Goal: Task Accomplishment & Management: Use online tool/utility

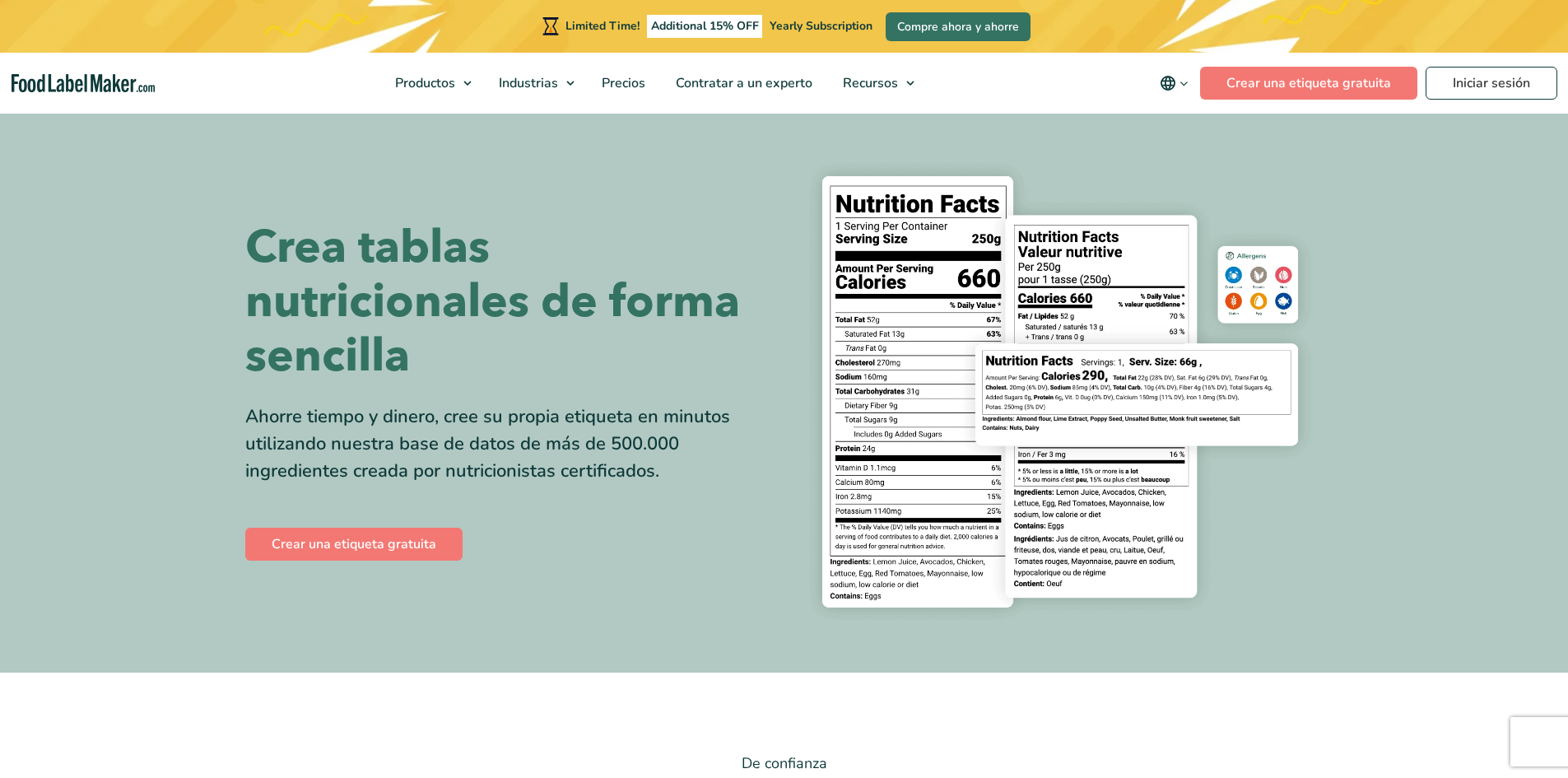
click at [1125, 374] on img at bounding box center [1060, 391] width 526 height 482
click at [1316, 79] on link "Crear una etiqueta gratuita" at bounding box center [1310, 82] width 218 height 33
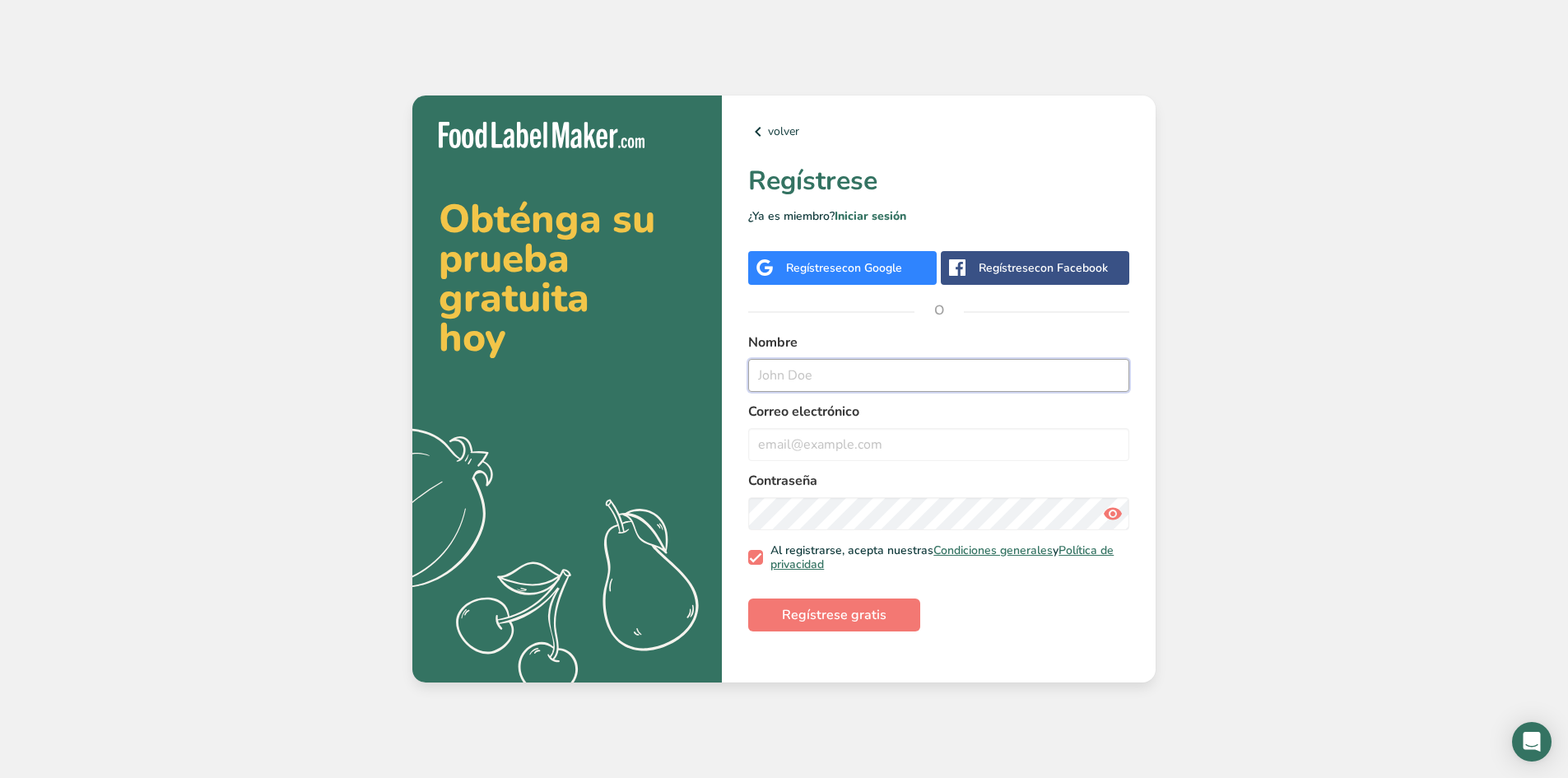
click at [843, 385] on input "text" at bounding box center [938, 375] width 382 height 33
type input "mariana"
click at [968, 451] on input "email" at bounding box center [938, 444] width 382 height 33
type input "marianaespejom@gmail.com"
click at [864, 612] on span "Regístrese gratis" at bounding box center [834, 614] width 104 height 20
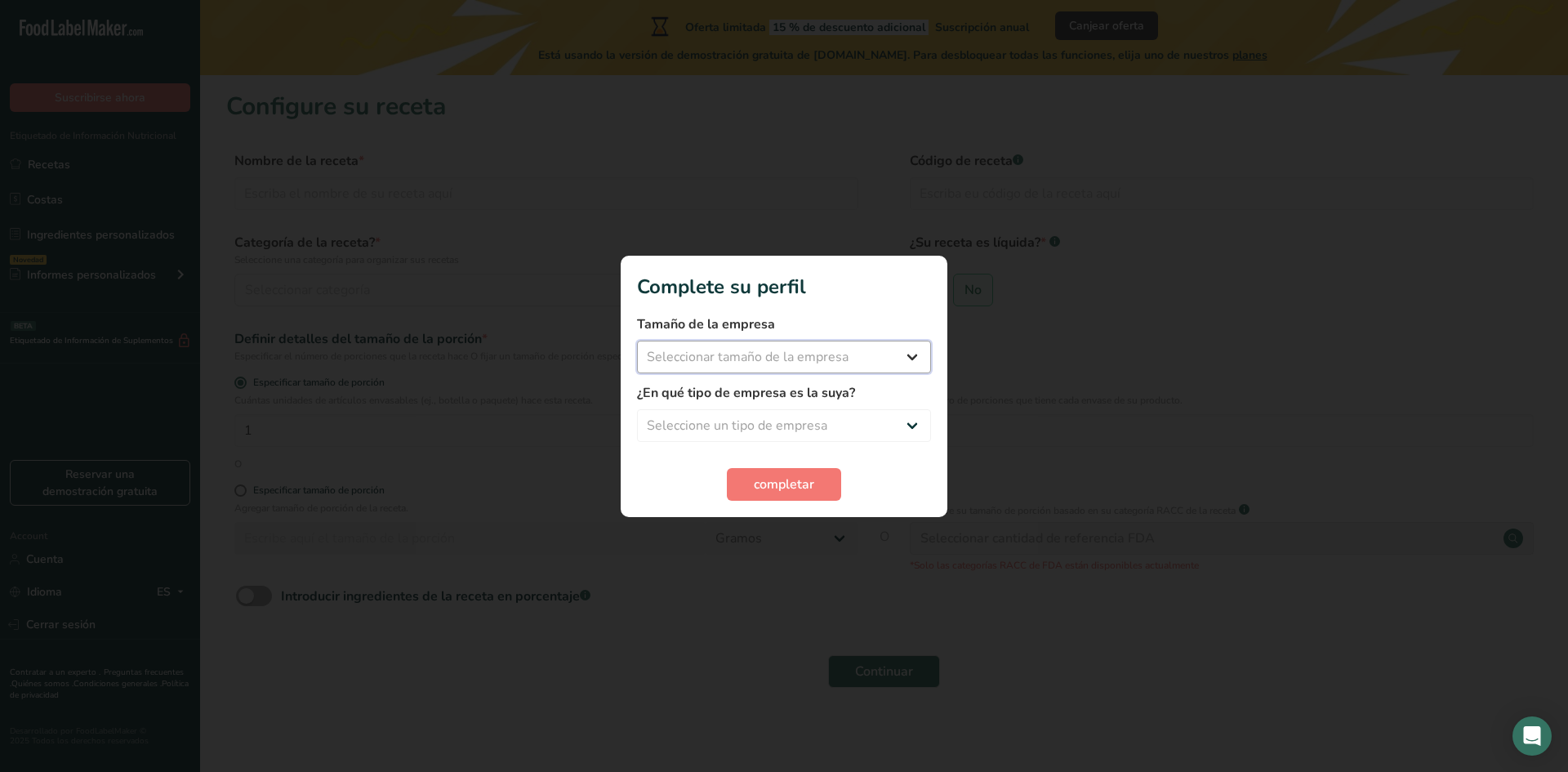
click at [912, 361] on select "Seleccionar tamaño de la empresa Menos de 10 empleados De 10 a 50 empleados De …" at bounding box center [784, 357] width 294 height 33
select select "2"
click at [637, 341] on select "Seleccionar tamaño de la empresa Menos de 10 empleados De 10 a 50 empleados De …" at bounding box center [784, 357] width 294 height 33
click at [855, 429] on select "Seleccione un tipo de empresa Fabricante de alimentos envasados Restaurante y c…" at bounding box center [784, 425] width 294 height 33
select select "2"
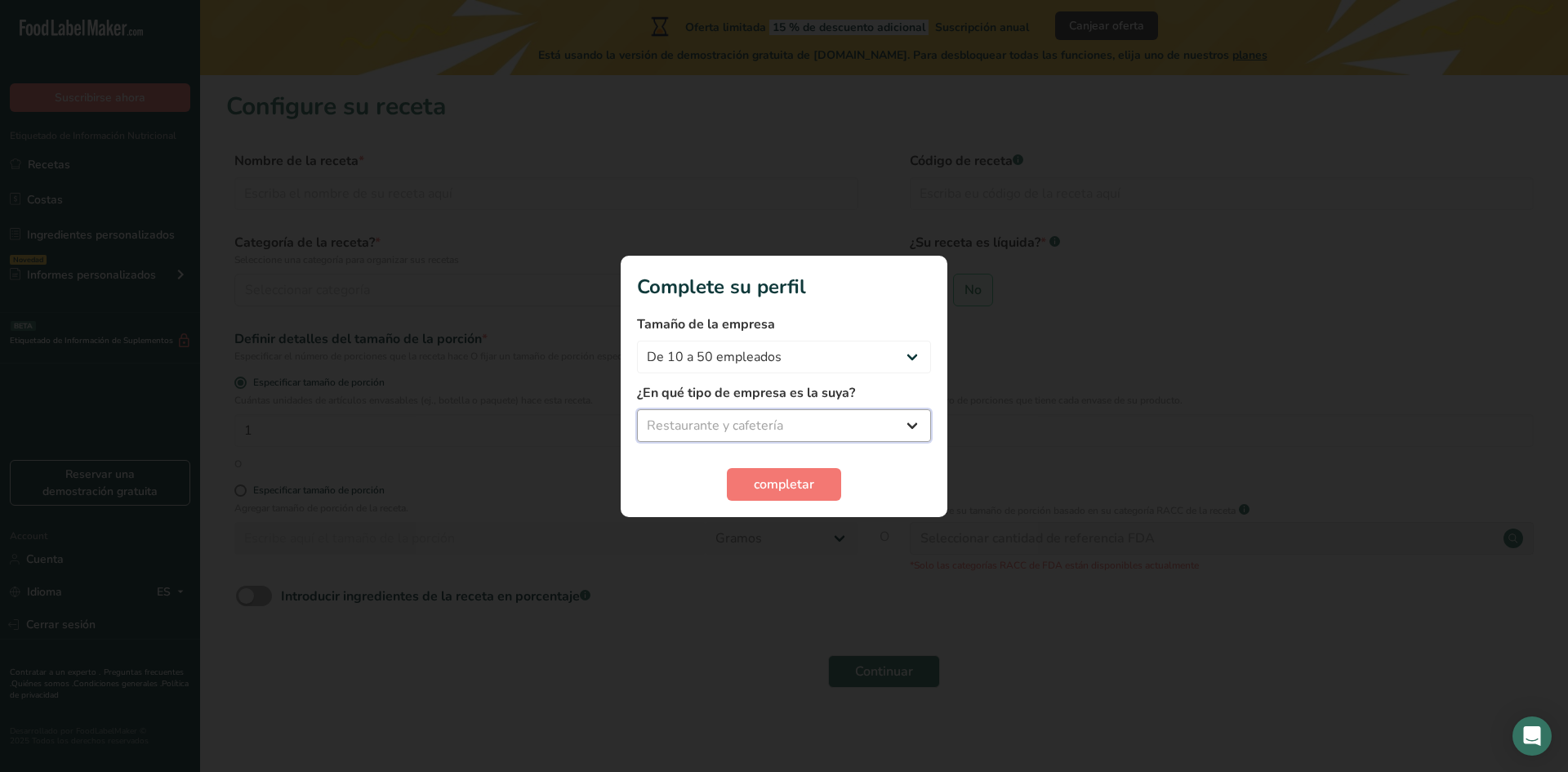
click at [637, 409] on select "Seleccione un tipo de empresa Fabricante de alimentos envasados Restaurante y c…" at bounding box center [784, 425] width 294 height 33
click at [802, 490] on span "completar" at bounding box center [784, 484] width 60 height 20
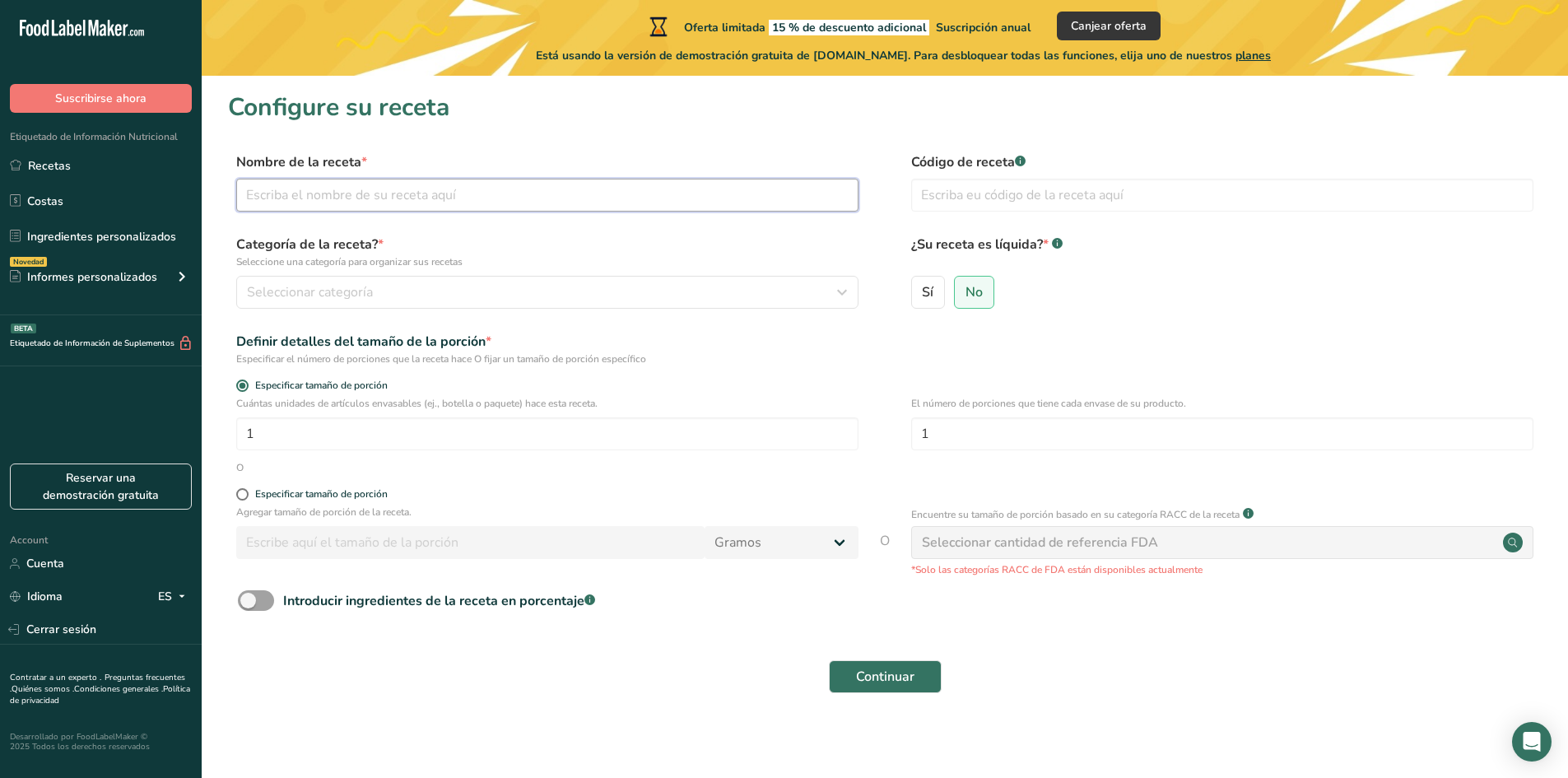
click at [432, 193] on input "text" at bounding box center [547, 195] width 622 height 33
type input "agua de jamaica"
click at [331, 279] on button "Seleccionar categoría" at bounding box center [547, 292] width 622 height 33
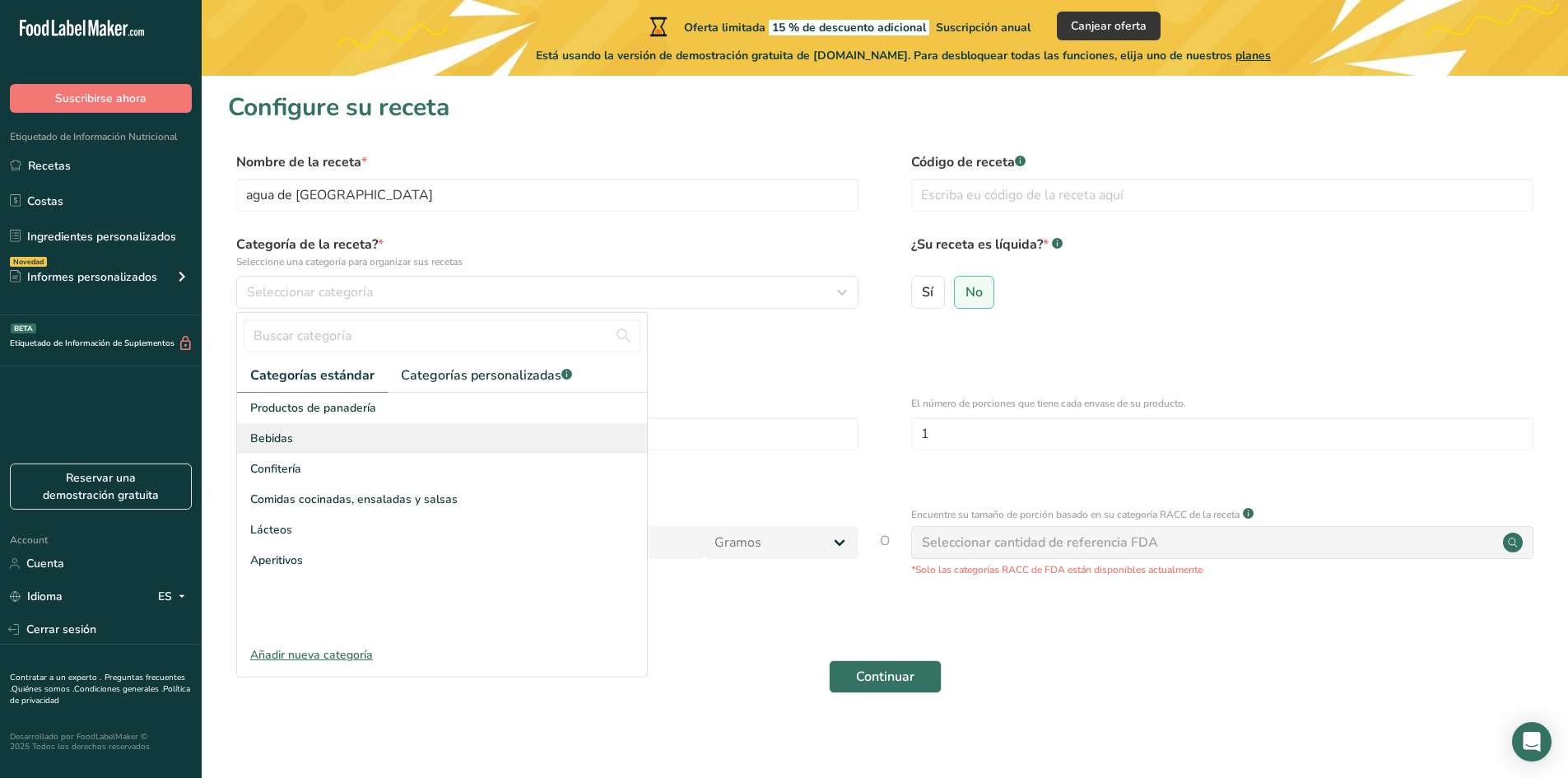
click at [339, 447] on div "Bebidas" at bounding box center [441, 438] width 410 height 30
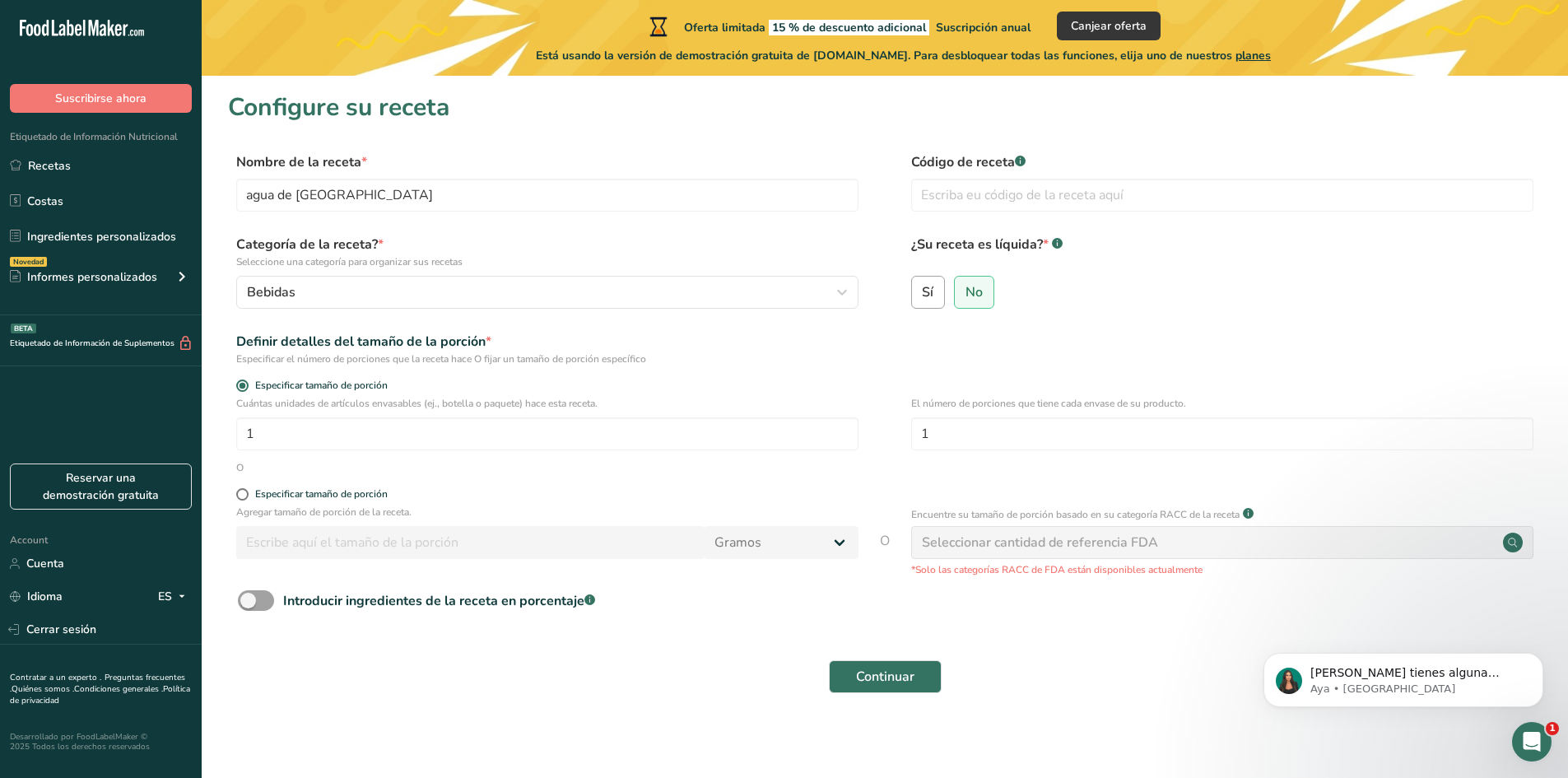
click at [926, 286] on span "Sí" at bounding box center [928, 292] width 11 height 16
click at [923, 287] on input "Sí" at bounding box center [917, 292] width 10 height 10
radio input "true"
radio input "false"
select select "22"
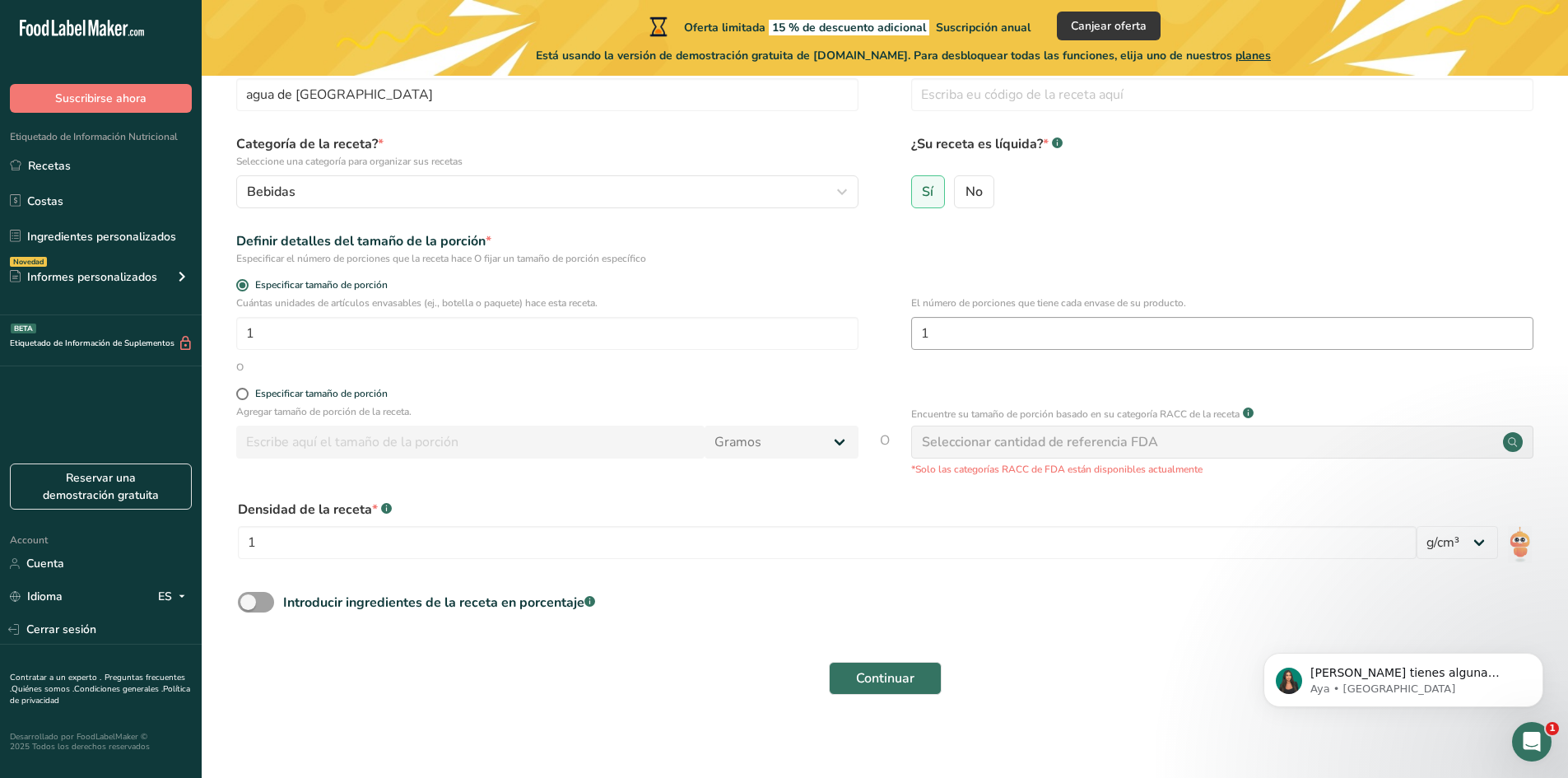
scroll to position [106, 0]
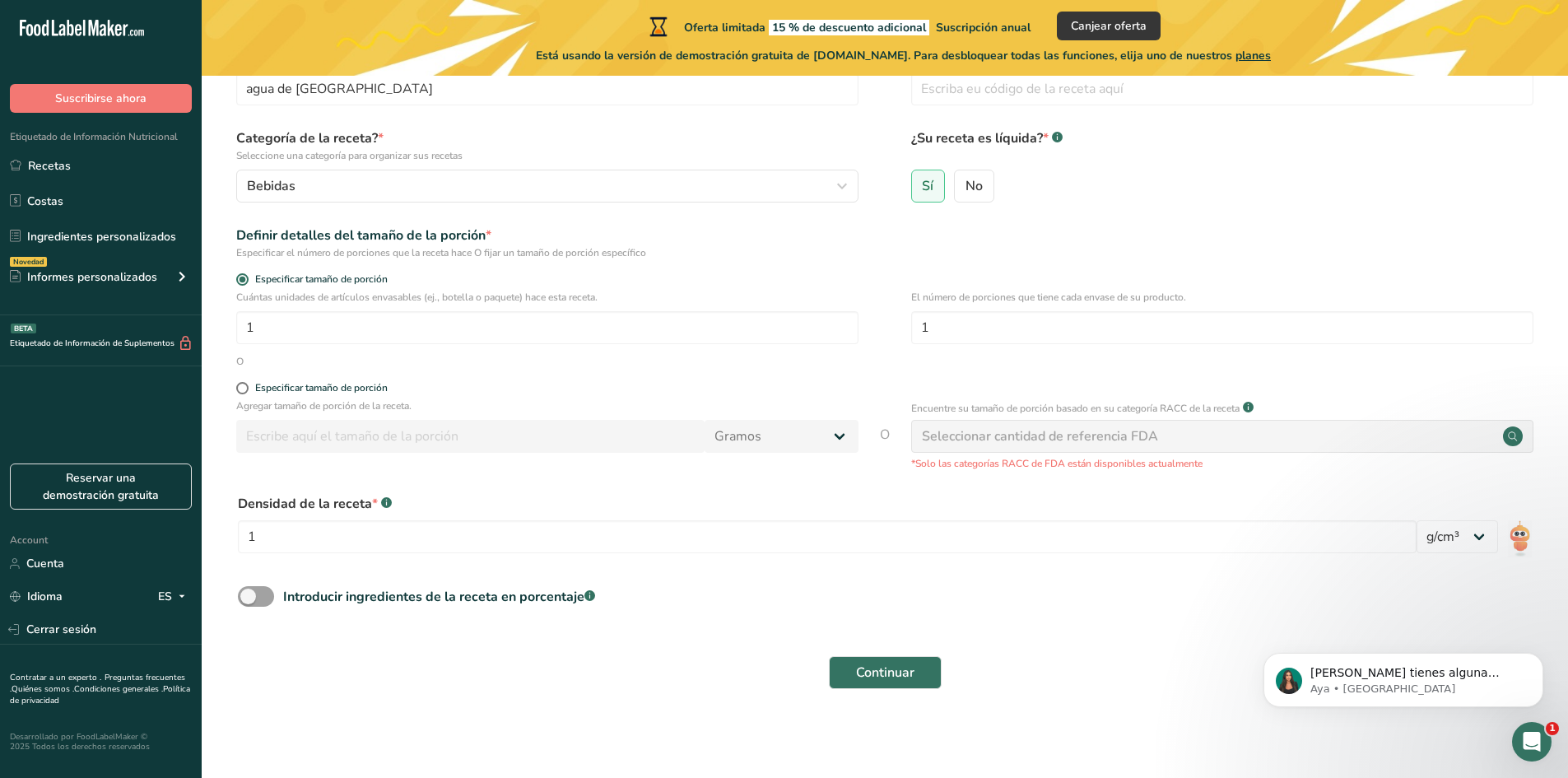
click at [1007, 433] on div "Seleccionar cantidad de referencia FDA" at bounding box center [1041, 435] width 237 height 20
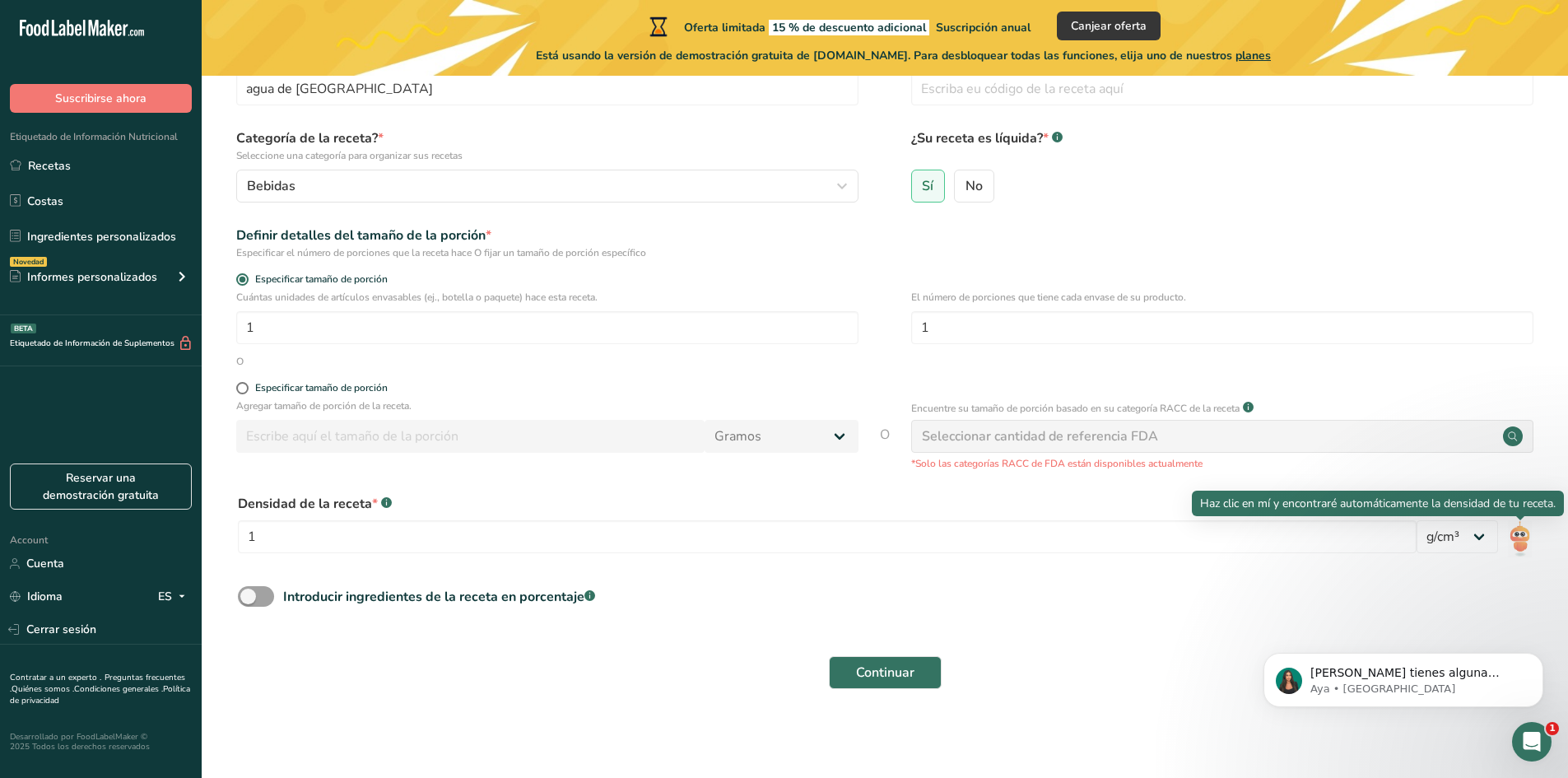
click at [1516, 535] on img at bounding box center [1520, 538] width 24 height 37
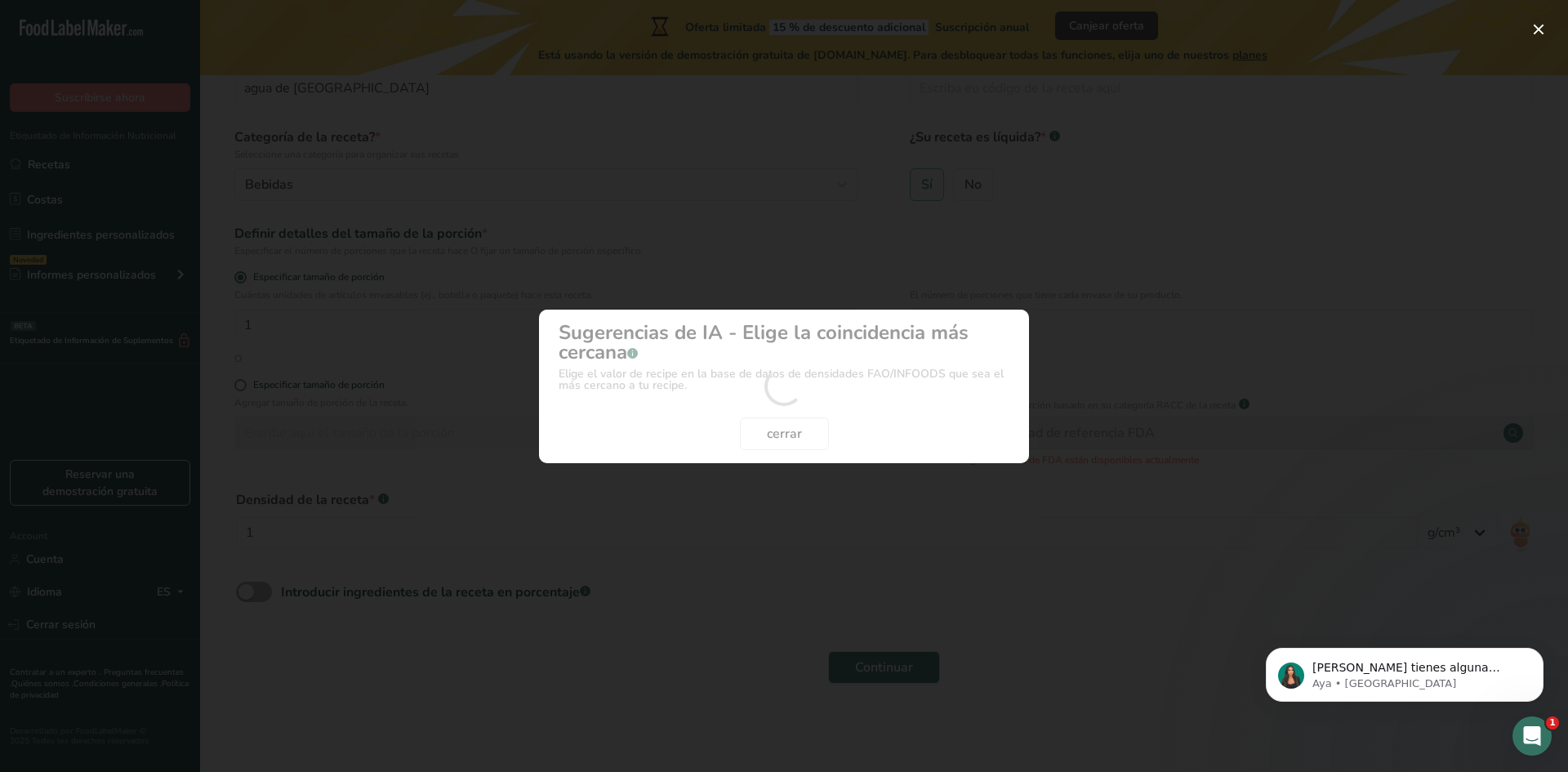
click at [1452, 533] on div "Density Selection Modal" at bounding box center [784, 386] width 1568 height 772
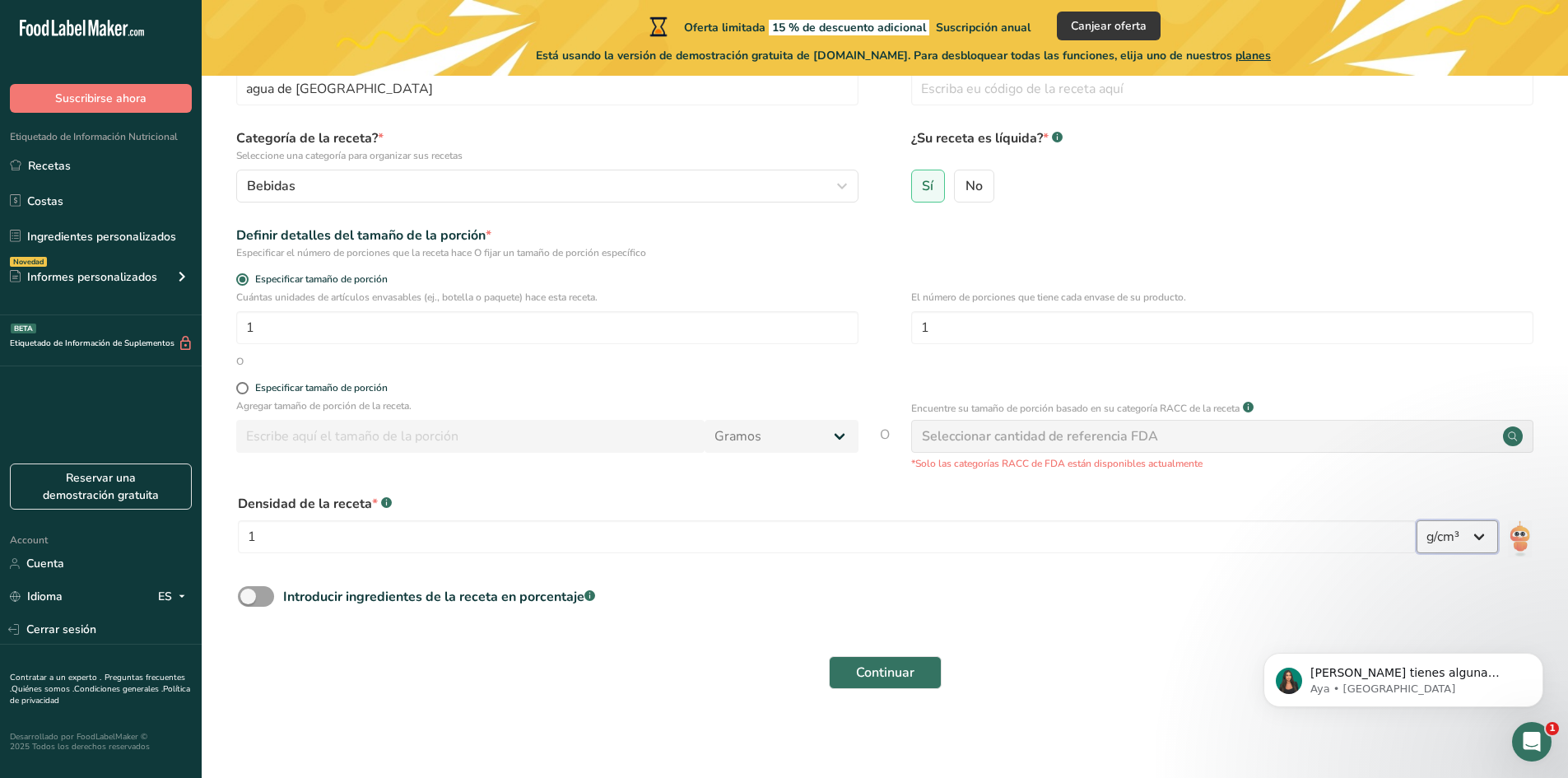
click at [1464, 537] on select "lb/pie³ g/cm³" at bounding box center [1457, 536] width 81 height 33
click at [1297, 592] on div "Introducir ingredientes de la receta en porcentaje .a-a{fill:#347362;}.b-a{fill…" at bounding box center [884, 603] width 1313 height 34
click at [258, 583] on form "Nombre de la receta * agua de jamaica Código de receta .a-a{fill:#347362;}.b-a{…" at bounding box center [884, 372] width 1313 height 652
click at [258, 597] on span at bounding box center [256, 596] width 36 height 21
click at [249, 597] on input "Introducir ingredientes de la receta en porcentaje .a-a{fill:#347362;}.b-a{fill…" at bounding box center [242, 595] width 10 height 10
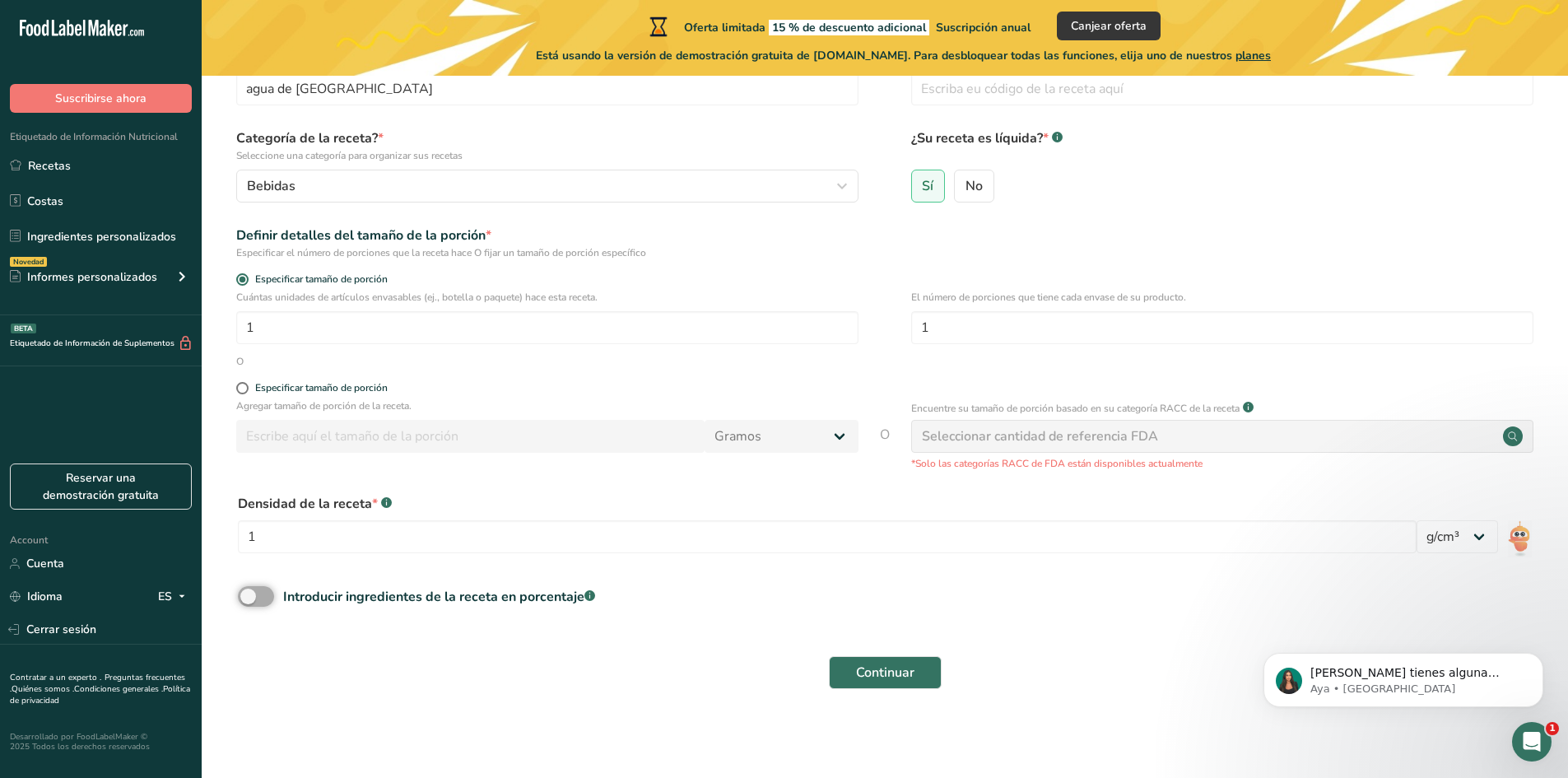
checkbox input "true"
